Goal: Check status: Check status

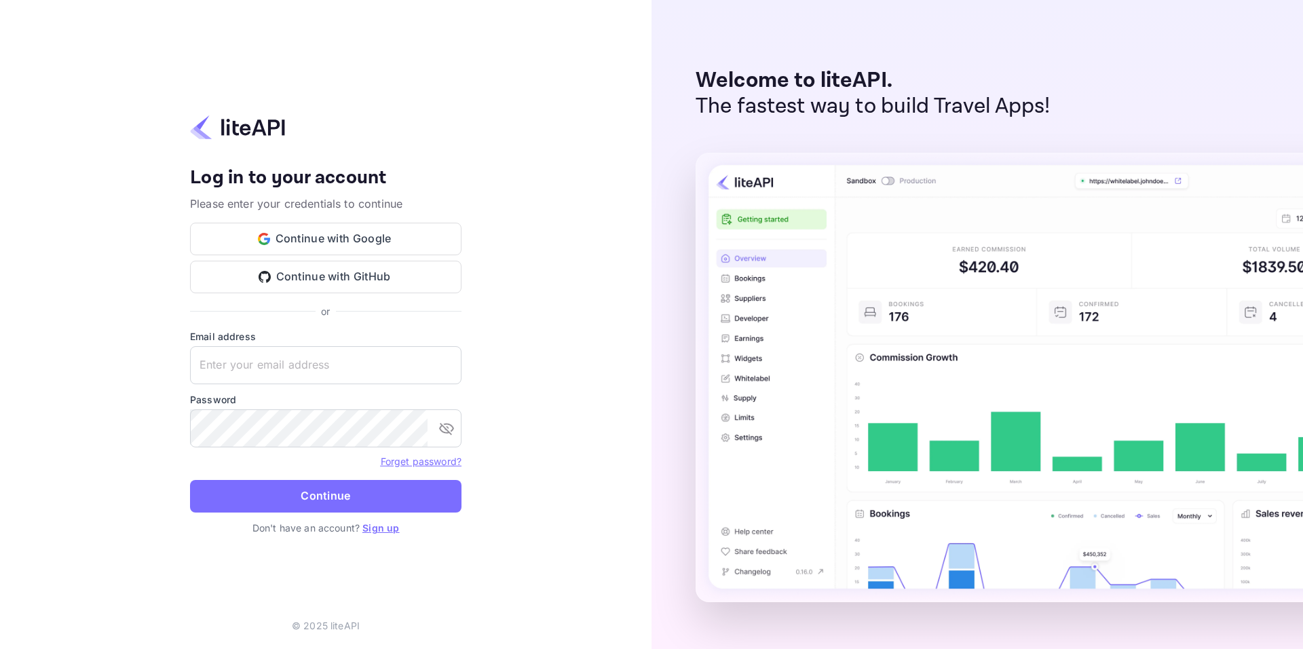
type input "[EMAIL_ADDRESS][DOMAIN_NAME]"
drag, startPoint x: 0, startPoint y: 0, endPoint x: 369, endPoint y: 493, distance: 615.3
click at [369, 493] on button "Continue" at bounding box center [325, 496] width 271 height 33
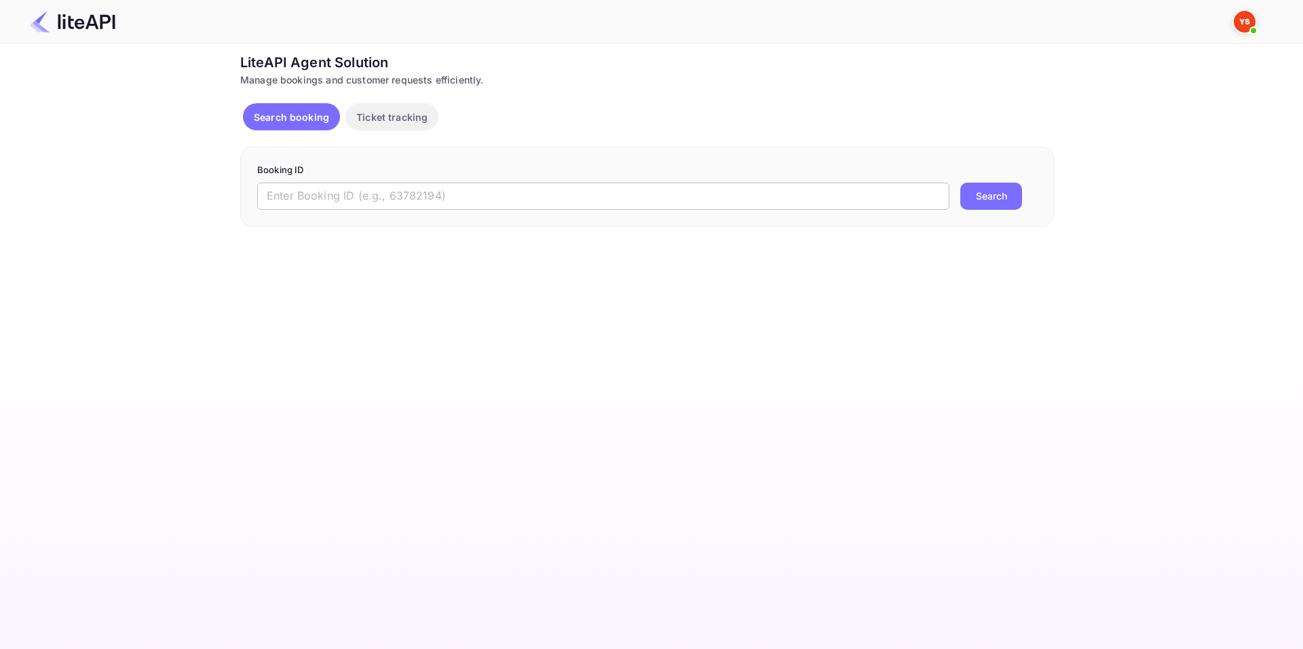
click at [520, 198] on input "text" at bounding box center [603, 196] width 692 height 27
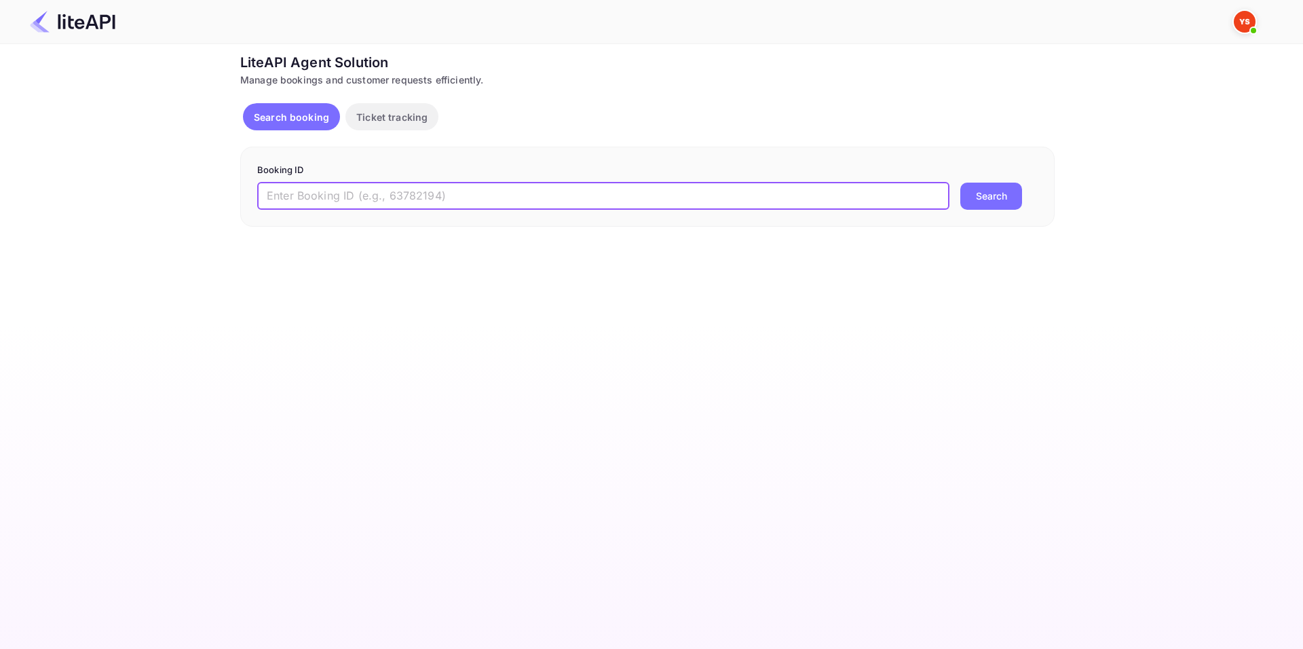
paste input "8784217"
type input "8784217"
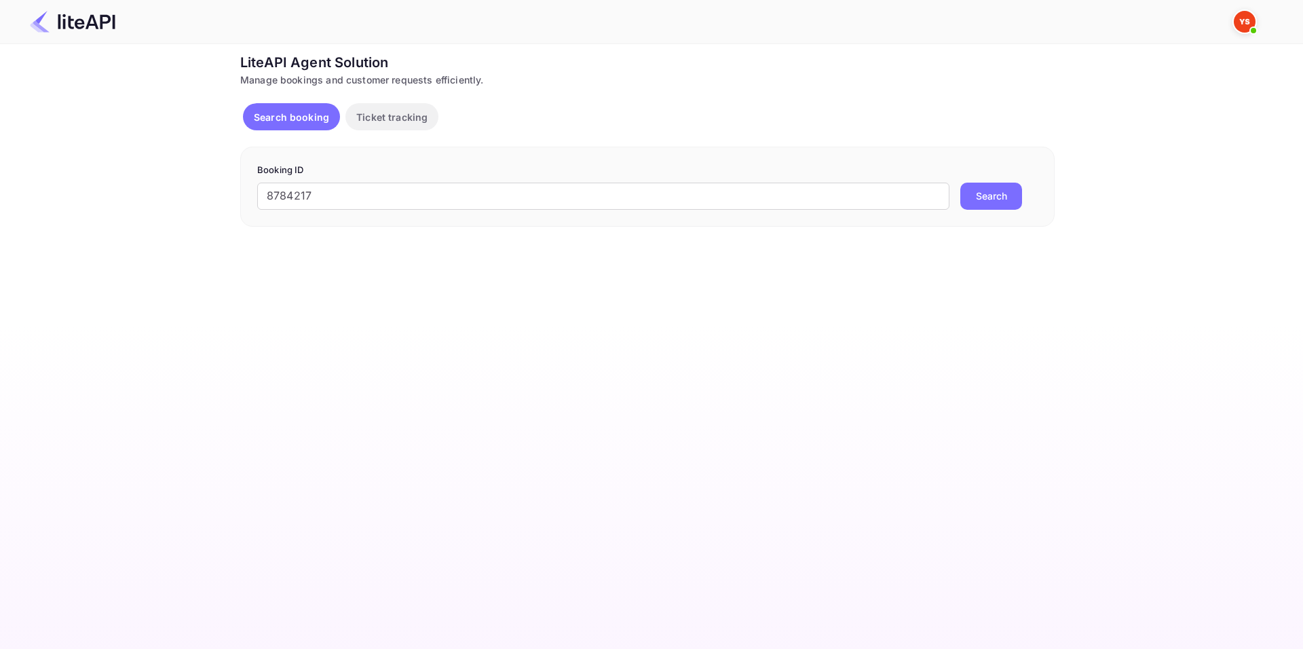
click at [983, 203] on button "Search" at bounding box center [991, 196] width 62 height 27
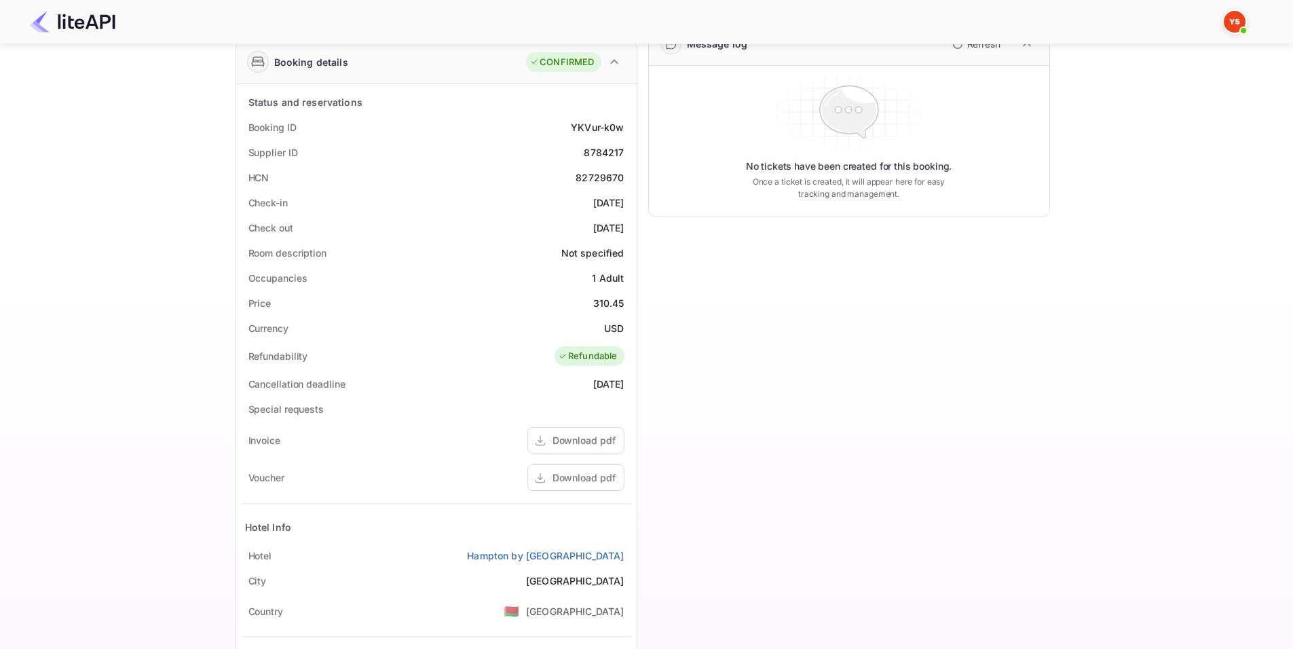
scroll to position [203, 0]
drag, startPoint x: 242, startPoint y: 124, endPoint x: 632, endPoint y: 126, distance: 389.6
click at [632, 126] on div "Status and reservations Booking ID YKVur-k0w Supplier ID 8784217 HCN 82729670 C…" at bounding box center [436, 422] width 400 height 673
copy div "Booking ID YKVur-k0w"
drag, startPoint x: 246, startPoint y: 204, endPoint x: 631, endPoint y: 226, distance: 386.2
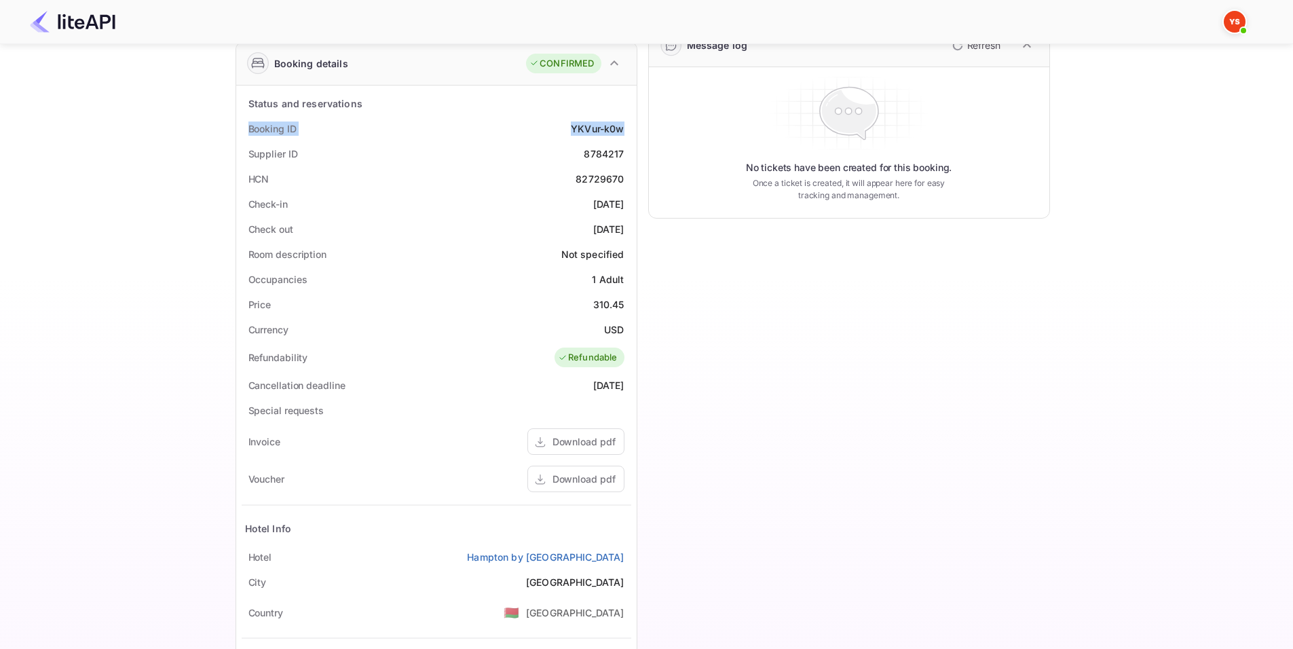
click at [631, 226] on div "Status and reservations Booking ID YKVur-k0w Supplier ID 8784217 HCN 82729670 C…" at bounding box center [436, 422] width 400 height 673
copy div "Check-in 2025-08-22 Check out 2025-08-24"
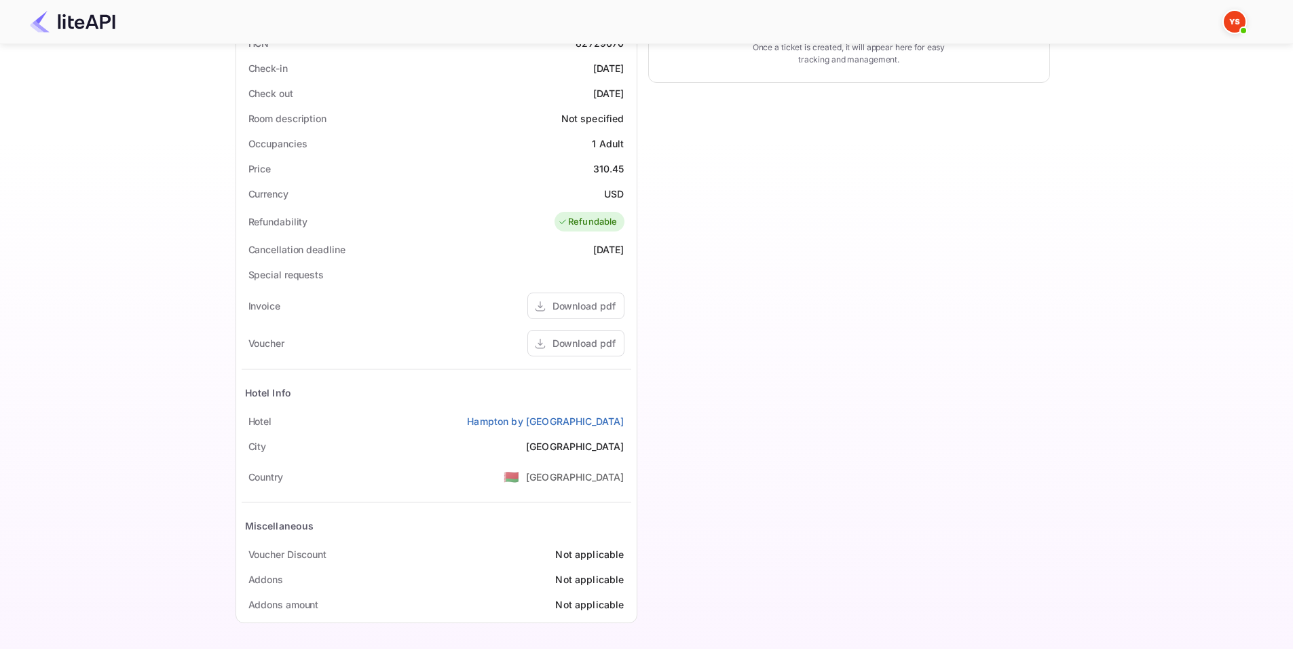
scroll to position [0, 0]
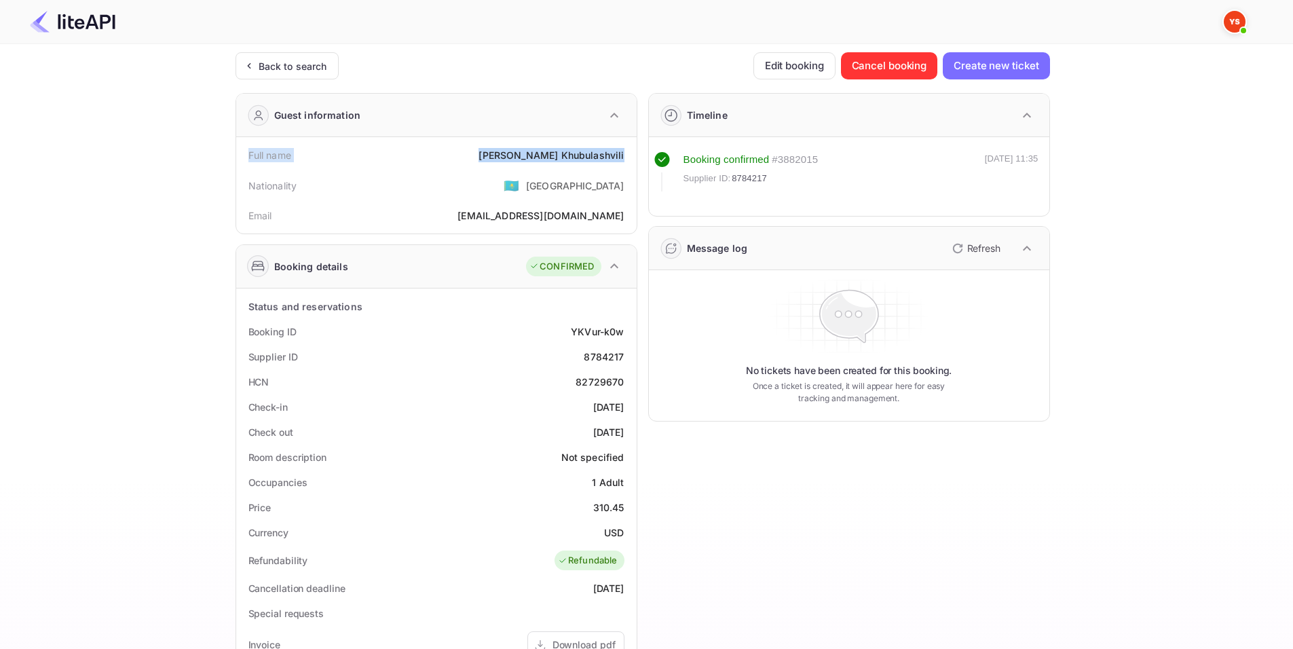
drag, startPoint x: 245, startPoint y: 153, endPoint x: 624, endPoint y: 152, distance: 379.4
click at [624, 152] on div "Full name Anna Khubulashvili" at bounding box center [437, 155] width 390 height 25
copy div "Full name Anna Khubulashvili"
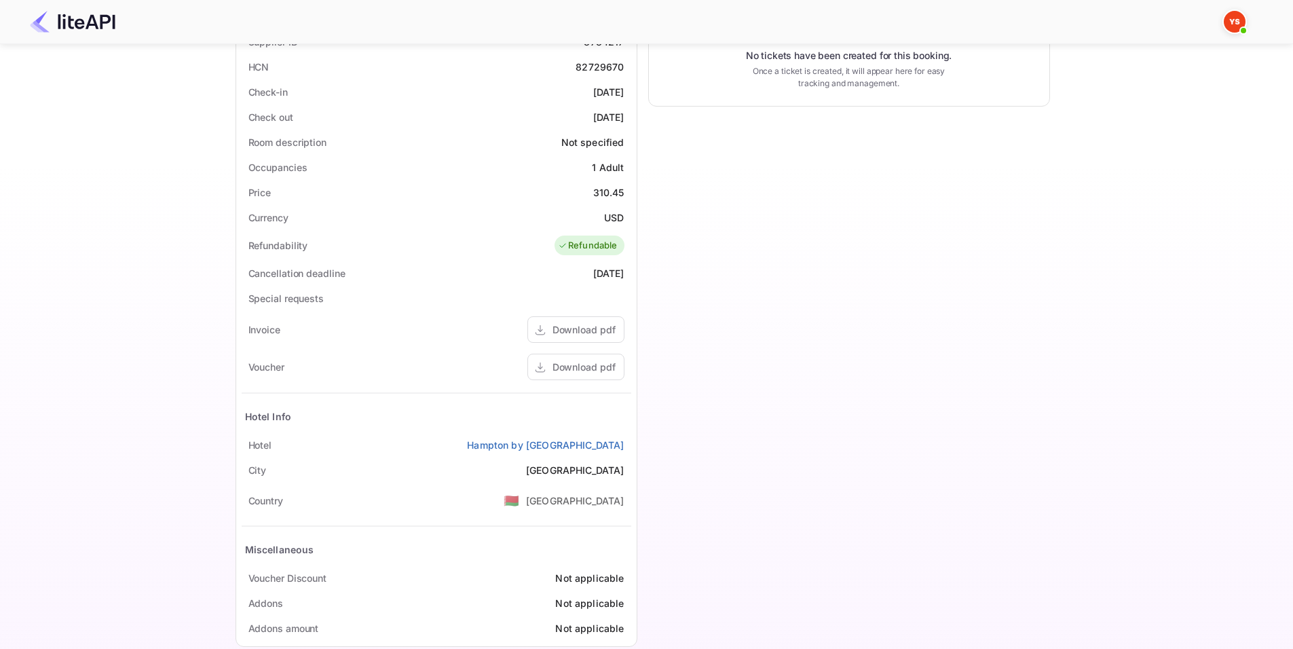
scroll to position [339, 0]
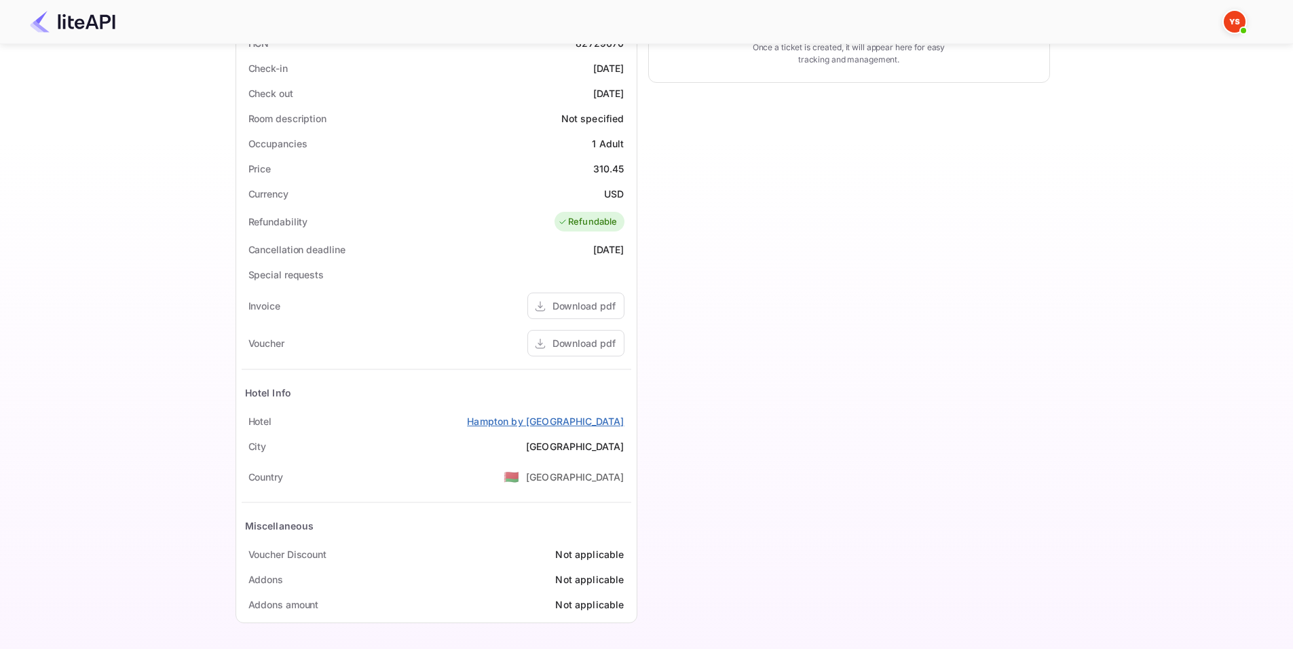
drag, startPoint x: 248, startPoint y: 420, endPoint x: 624, endPoint y: 421, distance: 375.3
click at [624, 421] on div "Hotel Hampton by Hilton Minsk City Centre" at bounding box center [437, 421] width 390 height 25
copy div "Hotel Hampton by Hilton Minsk City Centre"
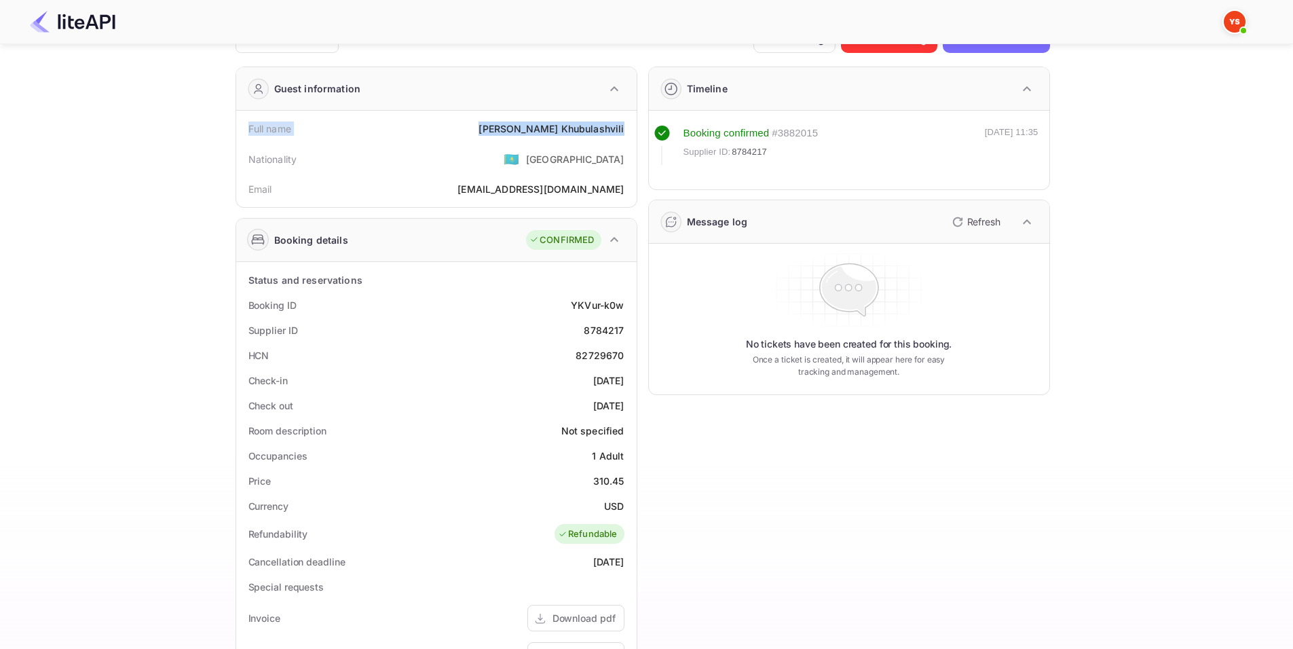
scroll to position [26, 0]
